Goal: Check status

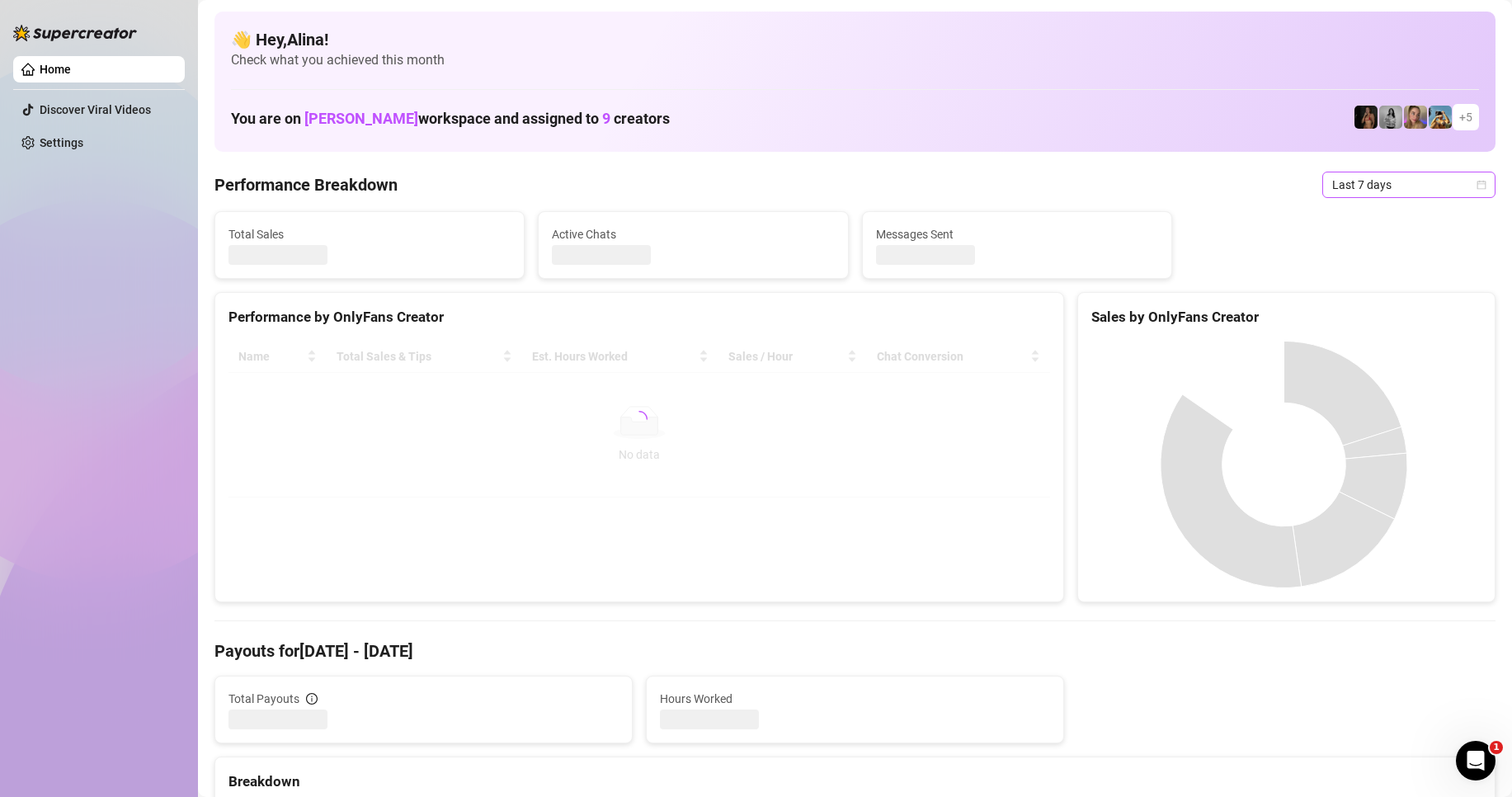
click at [1336, 182] on span "Last 7 days" at bounding box center [1409, 185] width 153 height 24
click at [1353, 318] on div "Custom date" at bounding box center [1394, 323] width 146 height 18
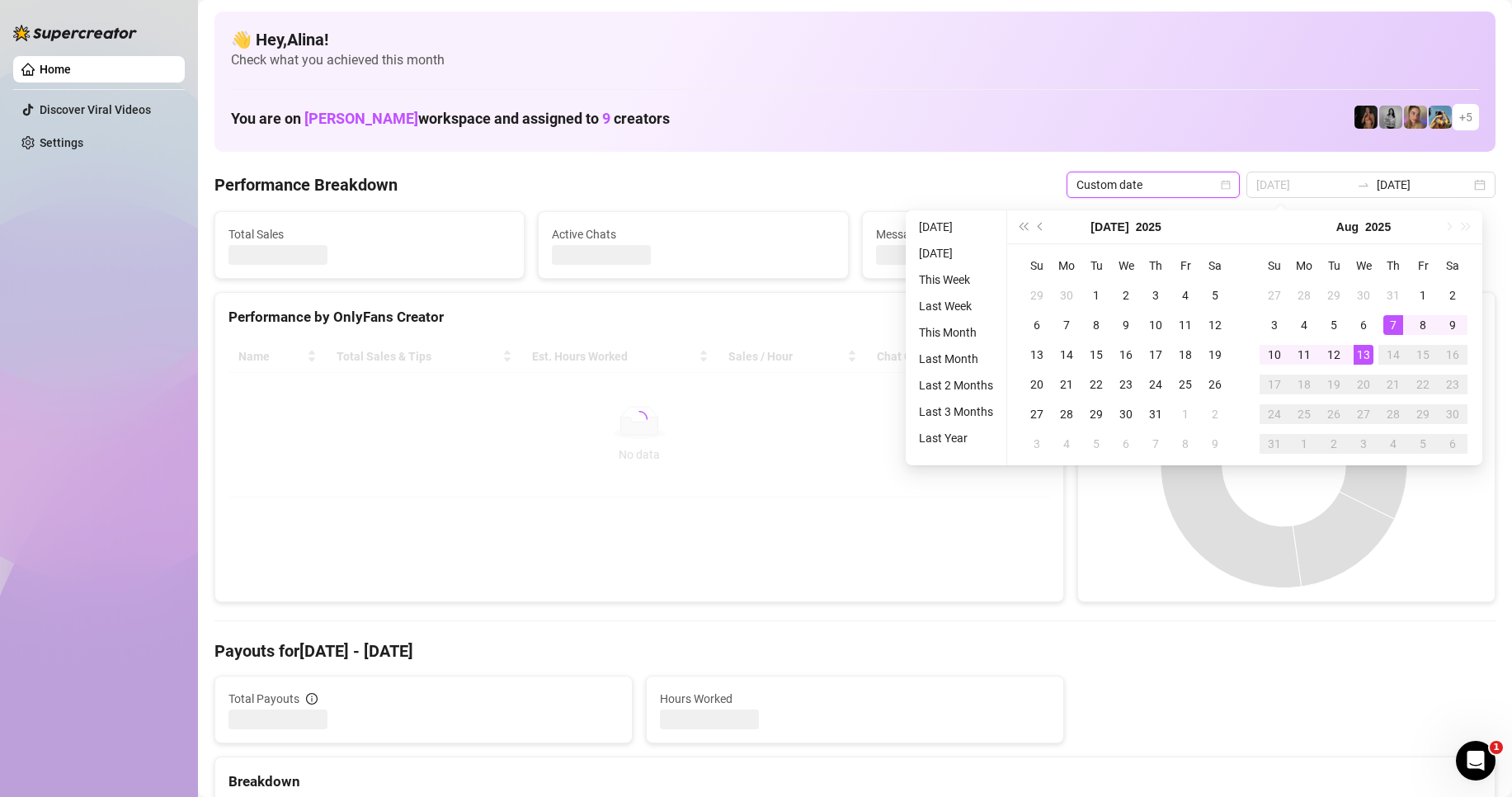
click at [1364, 359] on div "13" at bounding box center [1363, 354] width 20 height 20
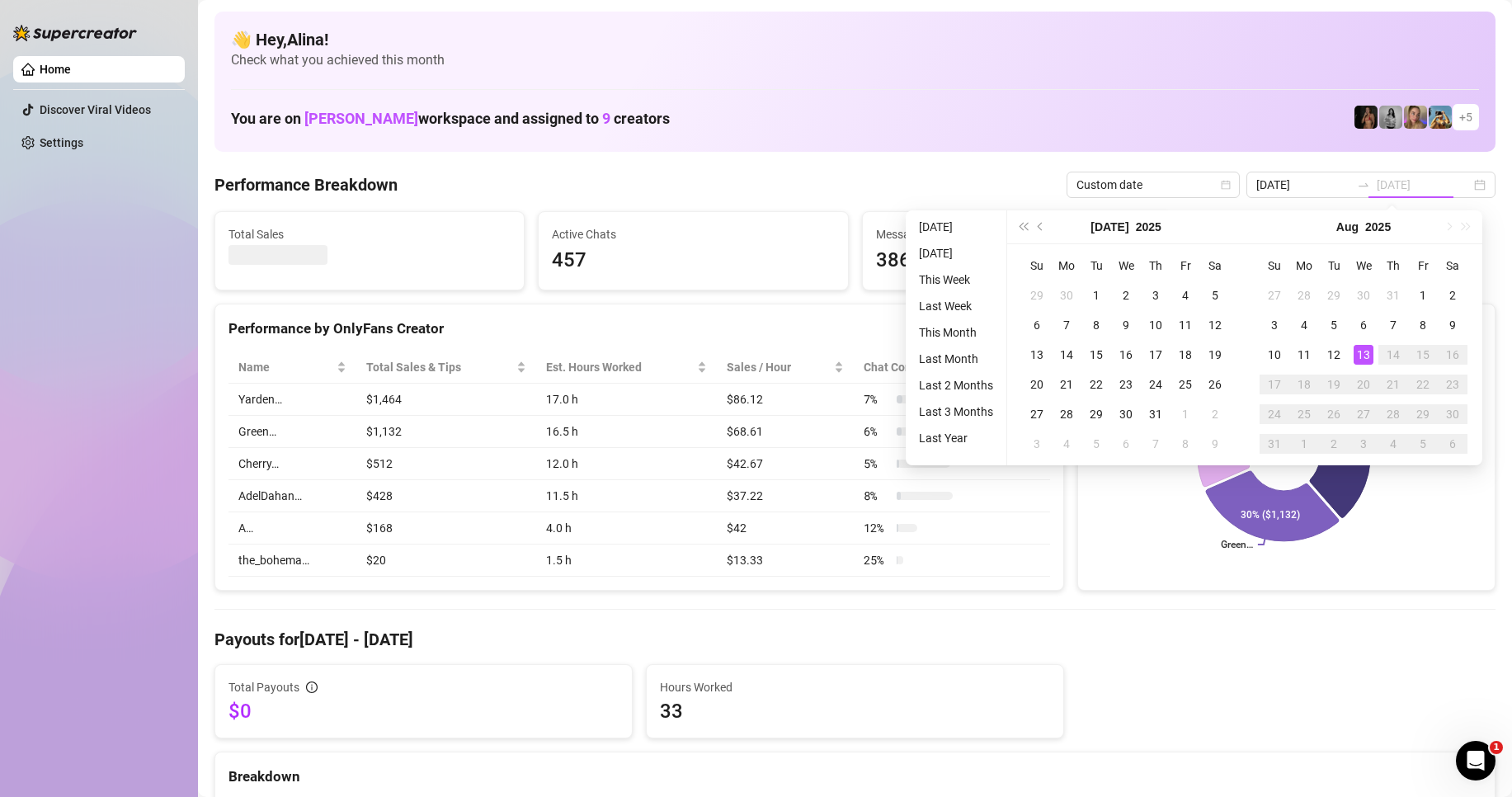
click at [1364, 354] on div "13" at bounding box center [1363, 354] width 20 height 20
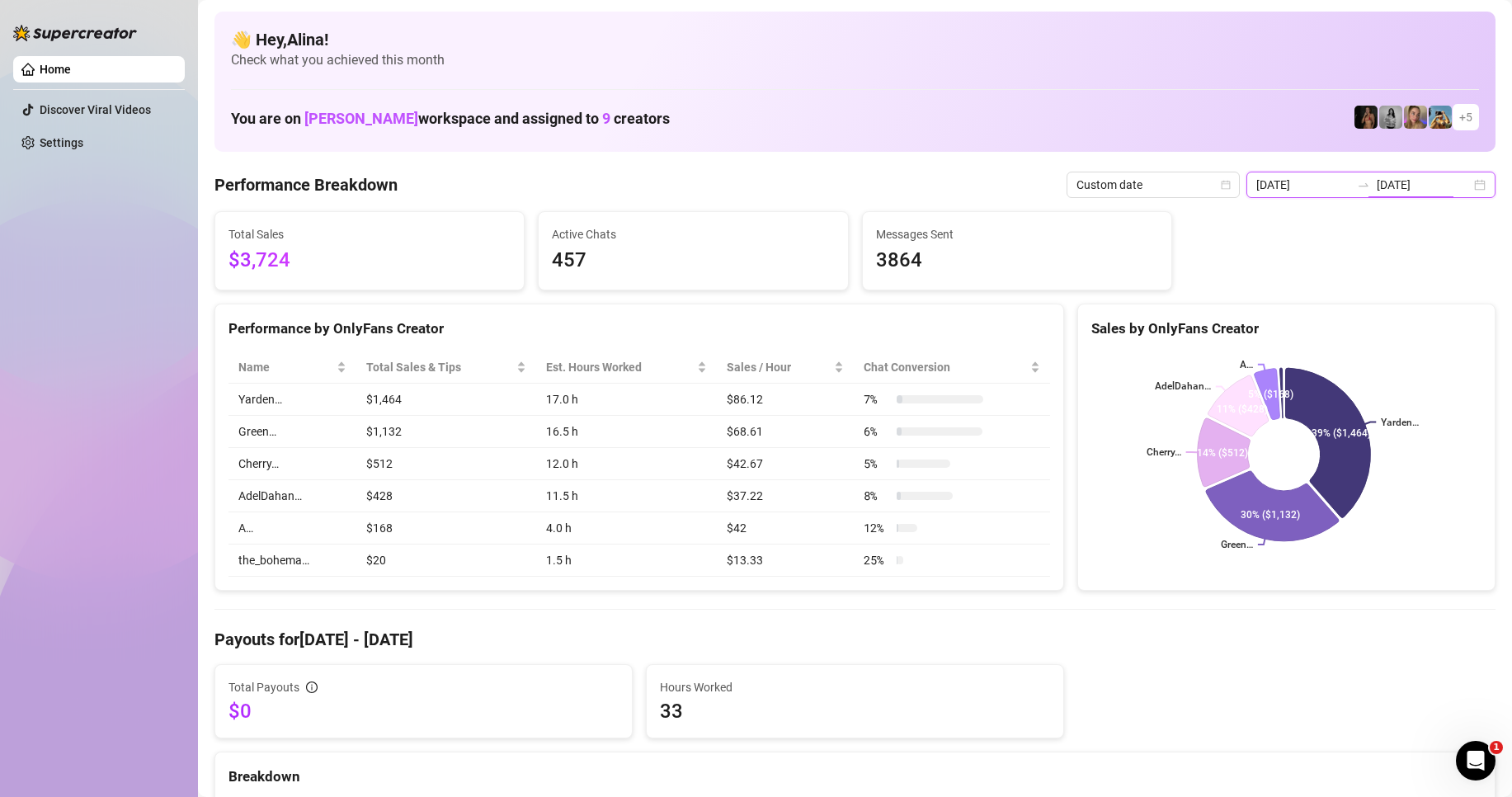
click at [1294, 184] on input "[DATE]" at bounding box center [1304, 184] width 94 height 18
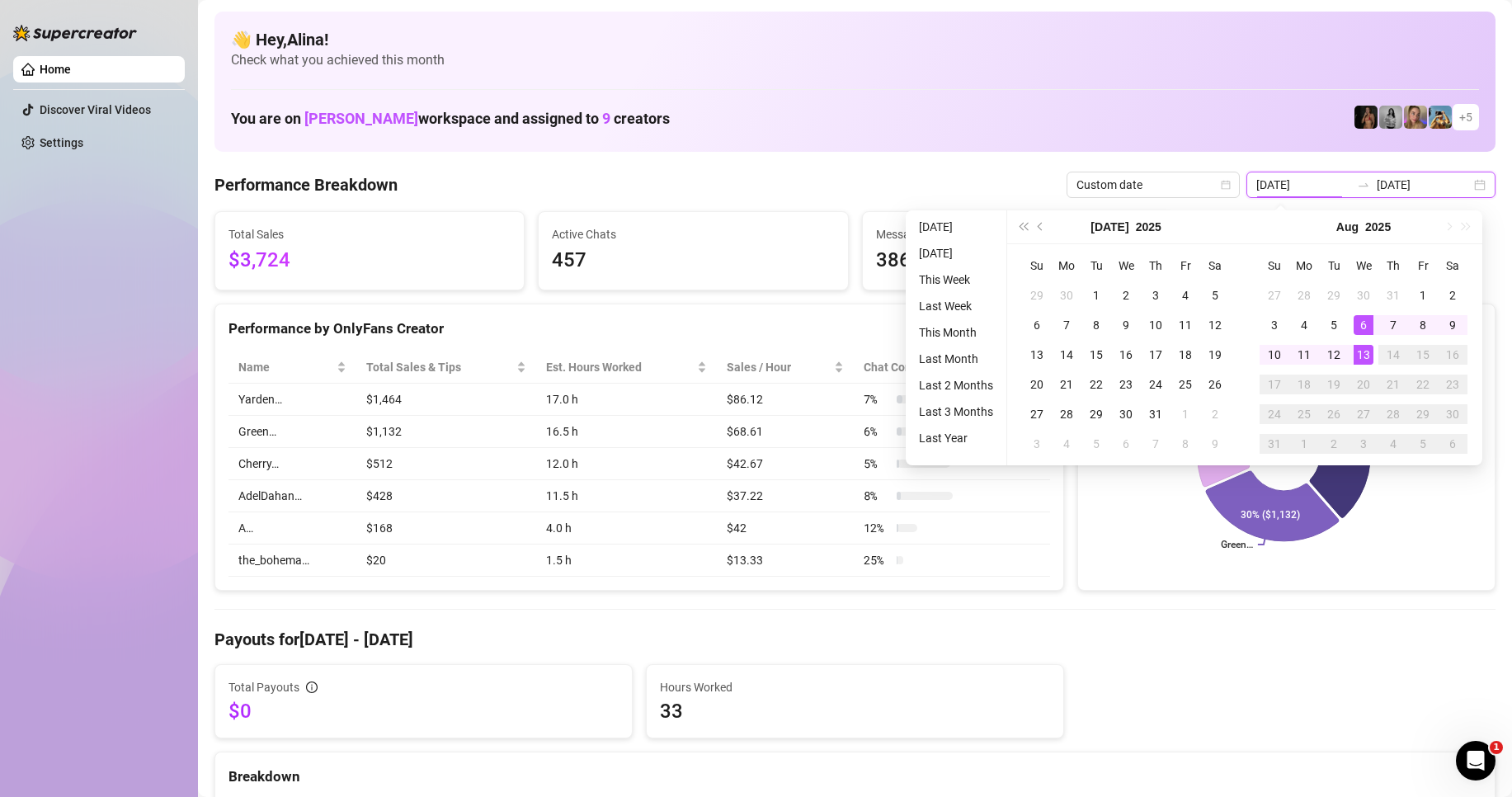
type input "[DATE]"
click at [1364, 358] on div "13" at bounding box center [1363, 354] width 20 height 20
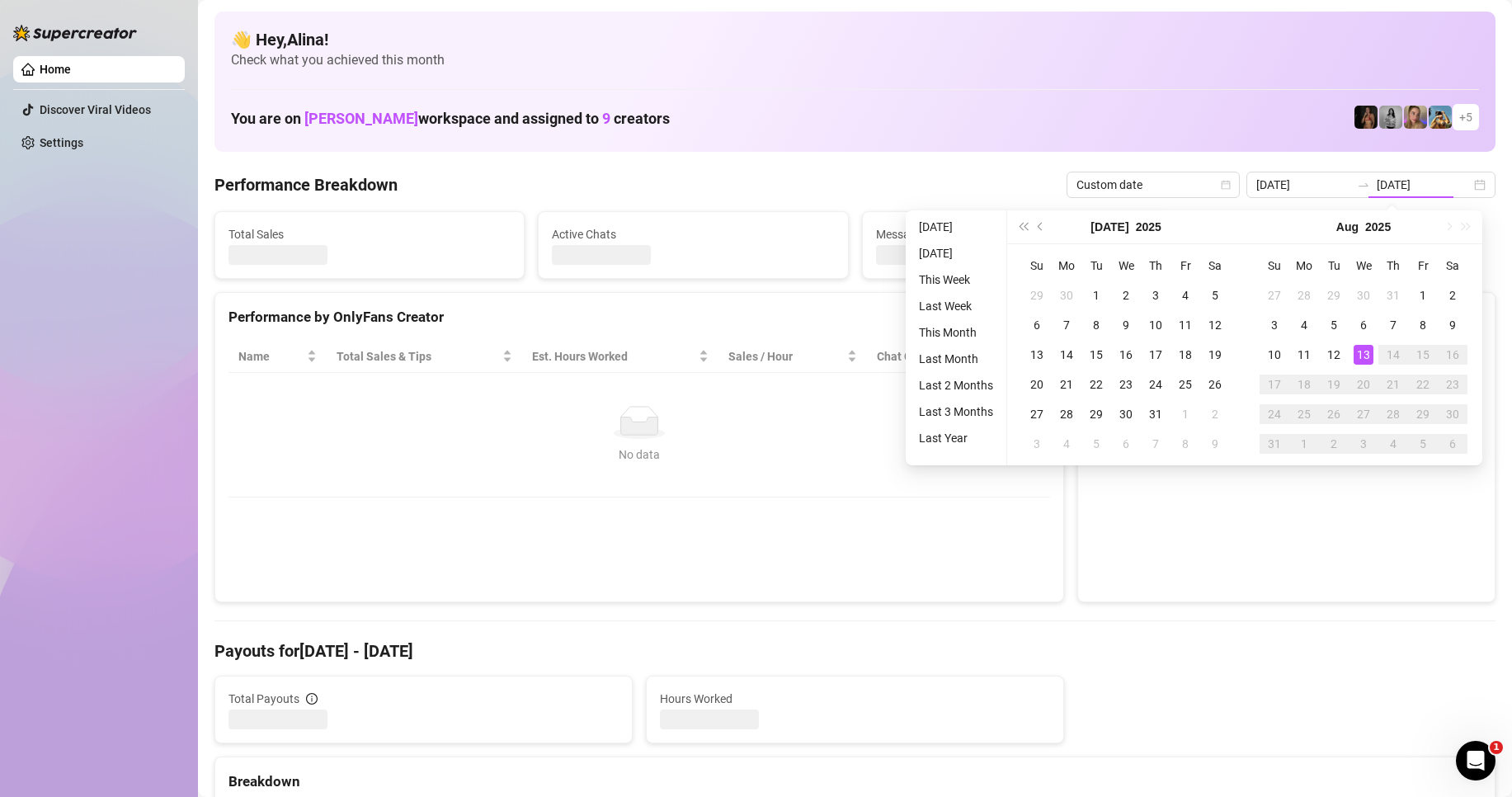
type input "[DATE]"
